Goal: Navigation & Orientation: Find specific page/section

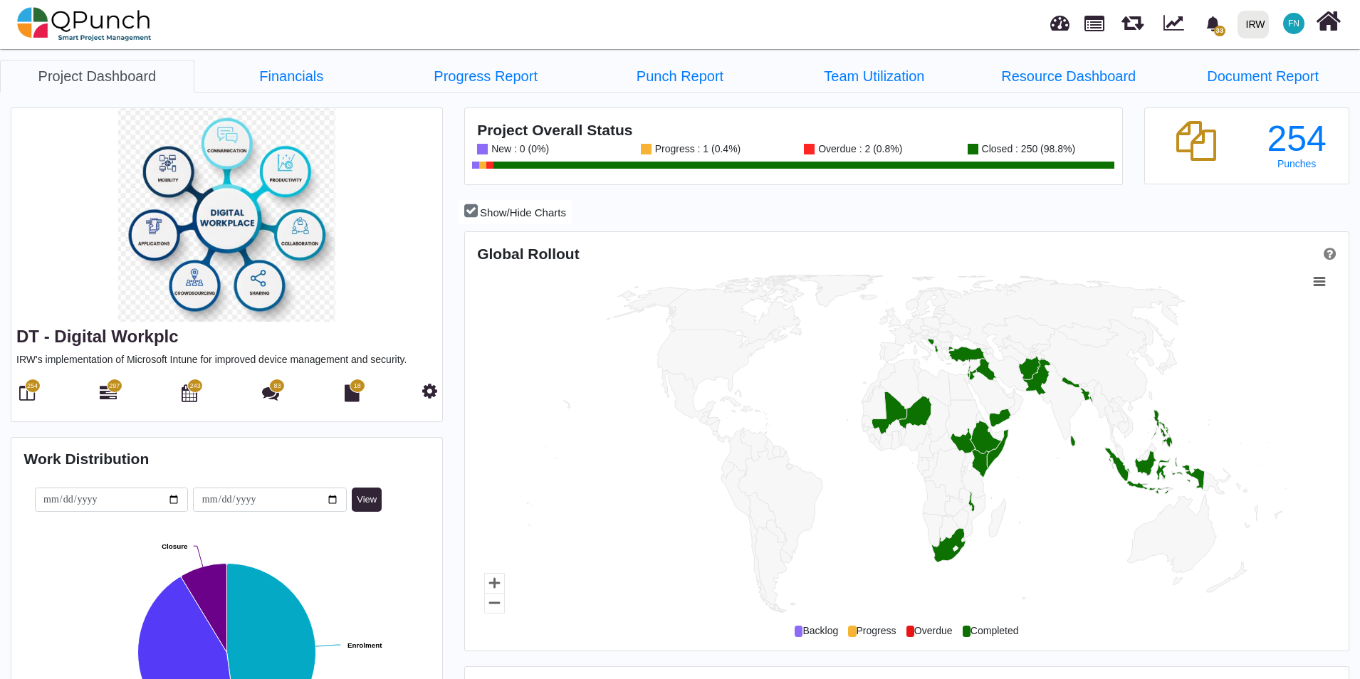
scroll to position [390, 881]
click at [93, 22] on img at bounding box center [84, 24] width 135 height 43
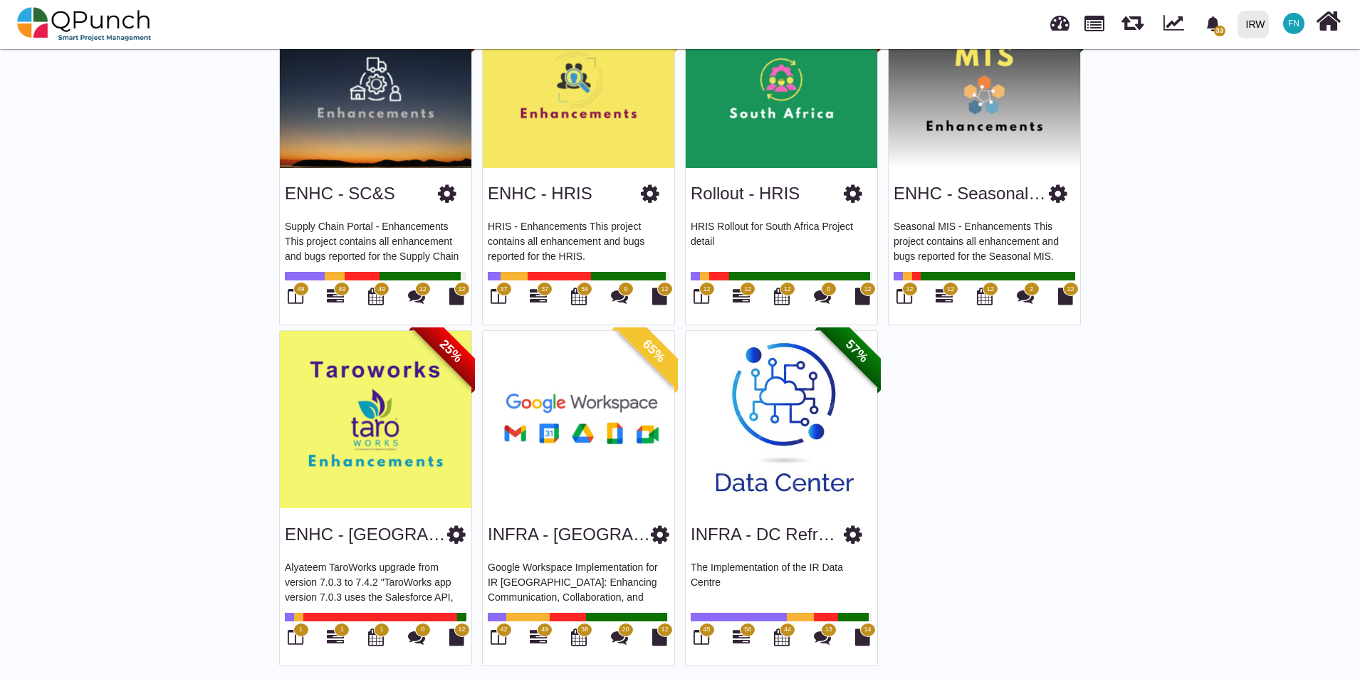
scroll to position [499, 0]
click at [500, 633] on span "42" at bounding box center [504, 629] width 16 height 14
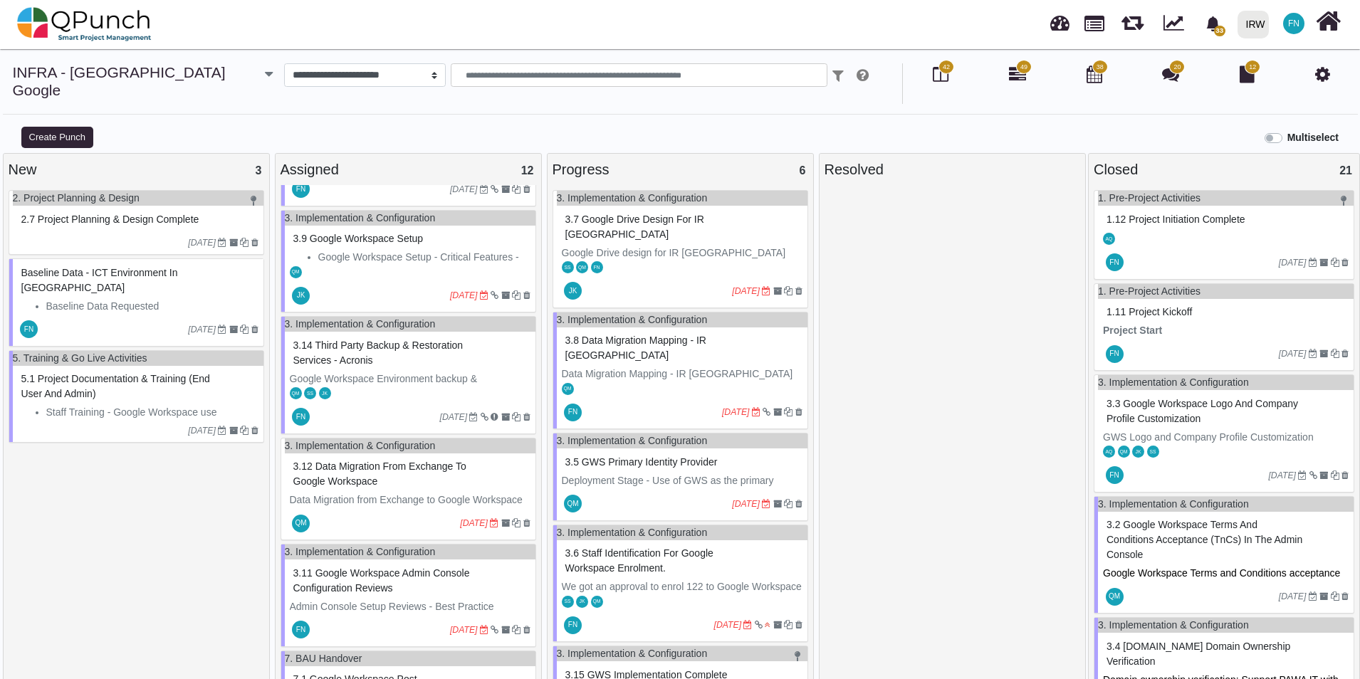
scroll to position [778, 0]
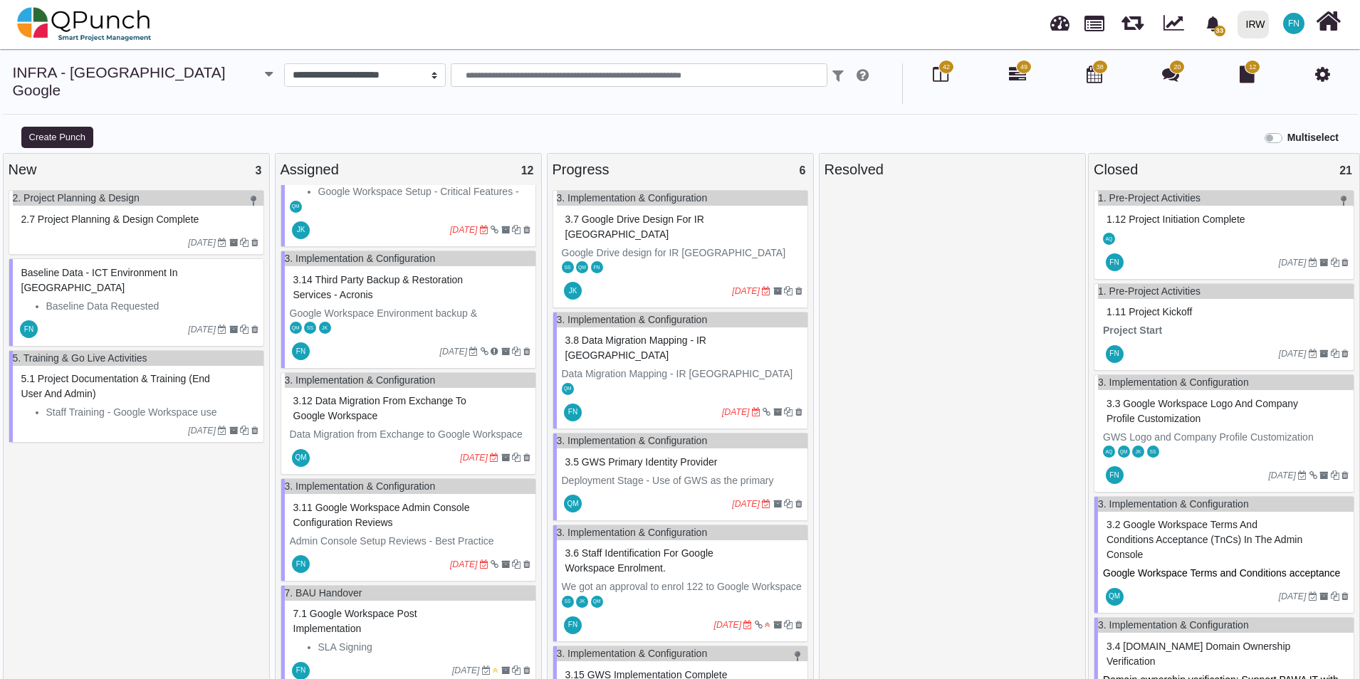
click at [371, 502] on span "3.11 Google Workspace Admin Console Configuration Reviews" at bounding box center [381, 515] width 177 height 26
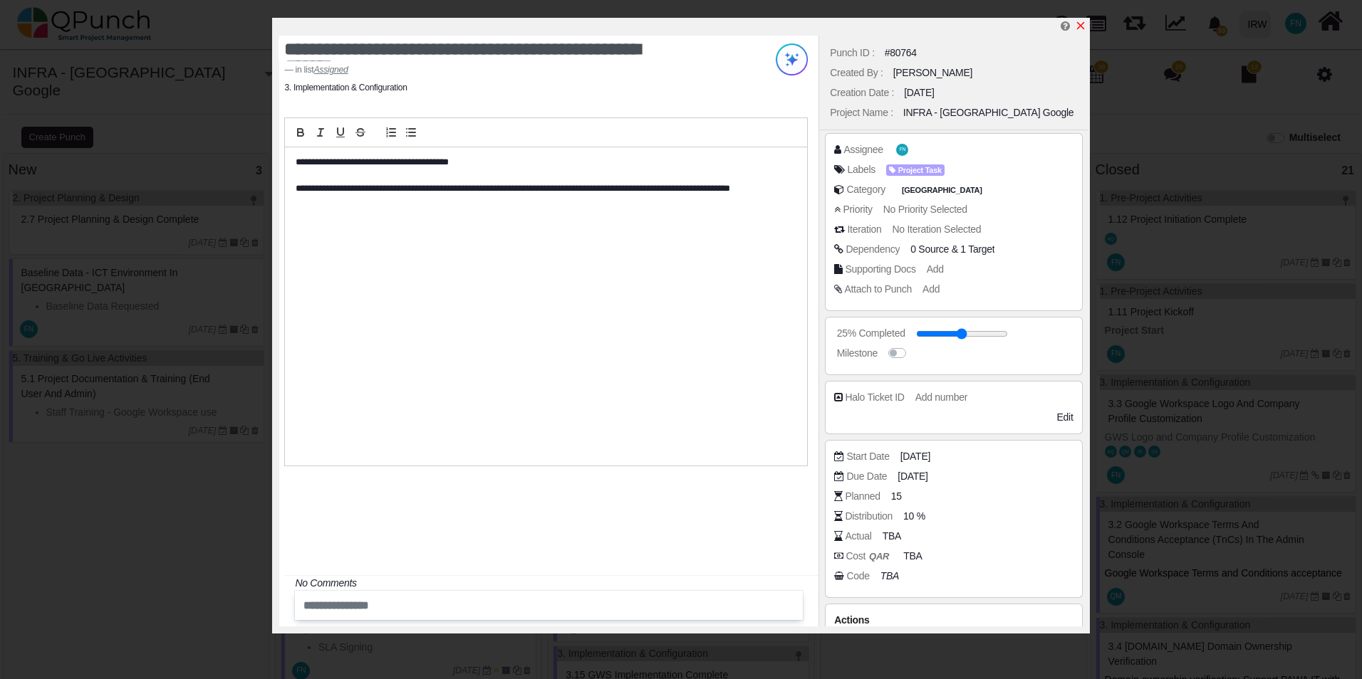
click at [1079, 26] on icon "x" at bounding box center [1080, 25] width 11 height 11
